Goal: Transaction & Acquisition: Purchase product/service

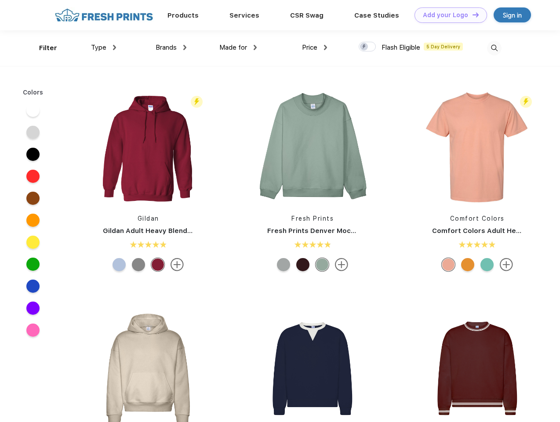
click at [447, 15] on link "Add your Logo Design Tool" at bounding box center [450, 14] width 72 height 15
click at [0, 0] on div "Design Tool" at bounding box center [0, 0] width 0 height 0
click at [471, 14] on link "Add your Logo Design Tool" at bounding box center [450, 14] width 72 height 15
click at [42, 48] on div "Filter" at bounding box center [48, 48] width 18 height 10
click at [104, 47] on span "Type" at bounding box center [98, 47] width 15 height 8
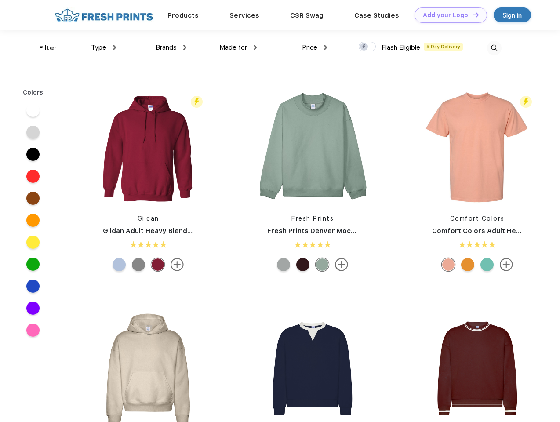
click at [171, 47] on span "Brands" at bounding box center [165, 47] width 21 height 8
click at [238, 47] on span "Made for" at bounding box center [233, 47] width 28 height 8
click at [314, 47] on span "Price" at bounding box center [309, 47] width 15 height 8
click at [367, 47] on div at bounding box center [366, 47] width 17 height 10
click at [364, 47] on input "checkbox" at bounding box center [361, 44] width 6 height 6
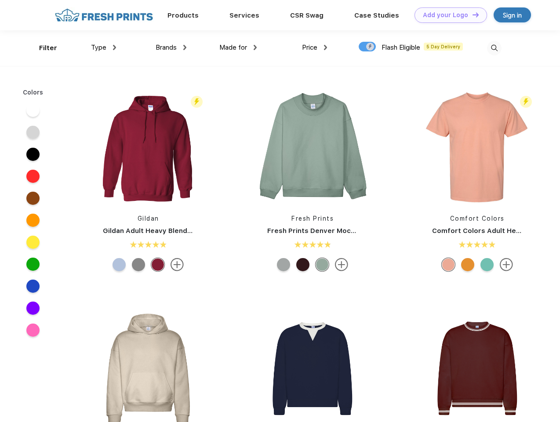
click at [494, 48] on img at bounding box center [494, 48] width 14 height 14
